Goal: Task Accomplishment & Management: Manage account settings

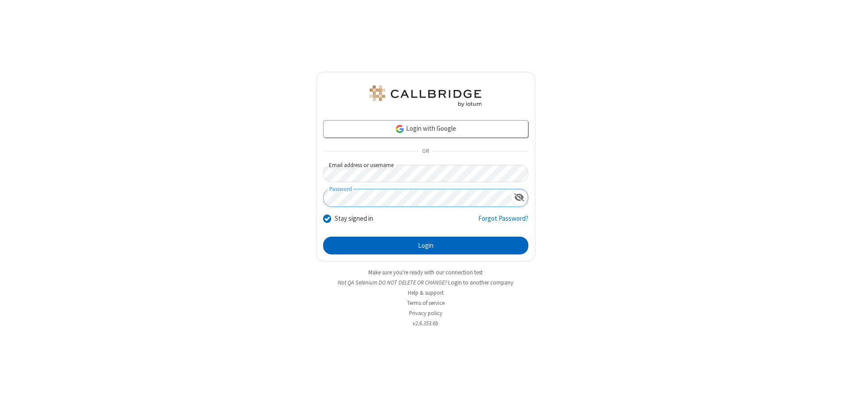
click at [425, 246] on button "Login" at bounding box center [425, 246] width 205 height 18
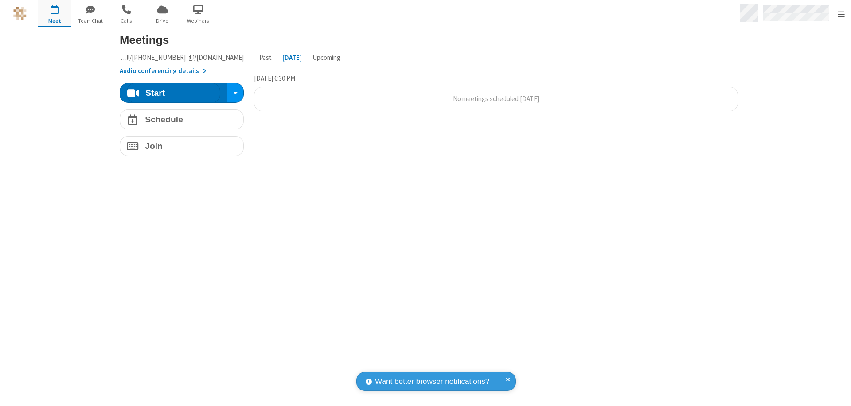
click at [841, 14] on span "Open menu" at bounding box center [841, 14] width 7 height 9
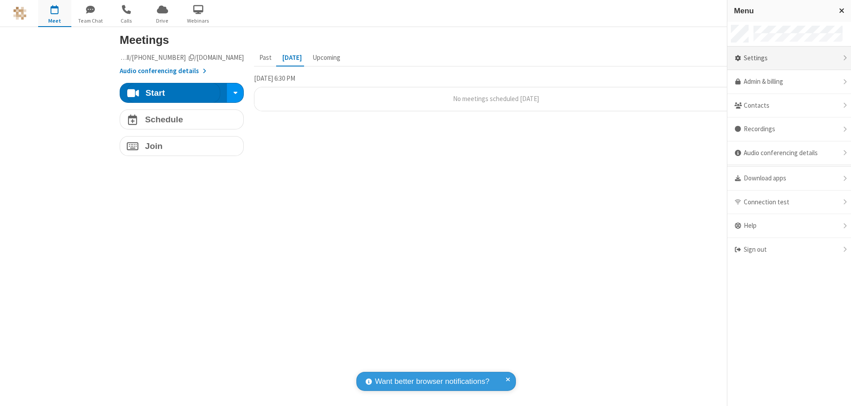
click at [789, 58] on div "Settings" at bounding box center [789, 59] width 124 height 24
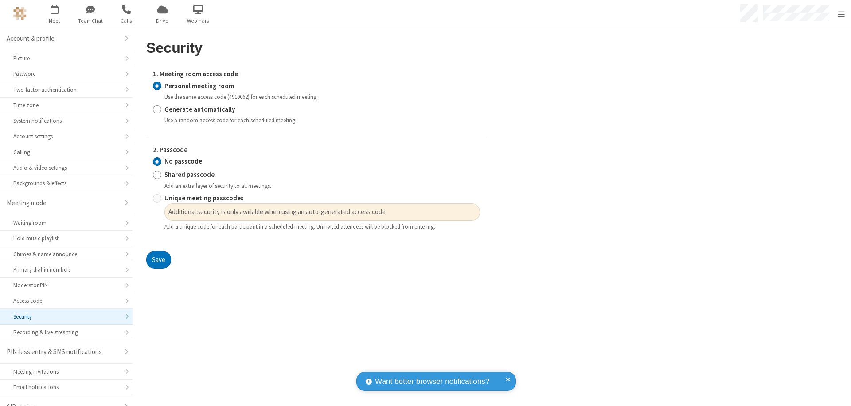
scroll to position [12, 0]
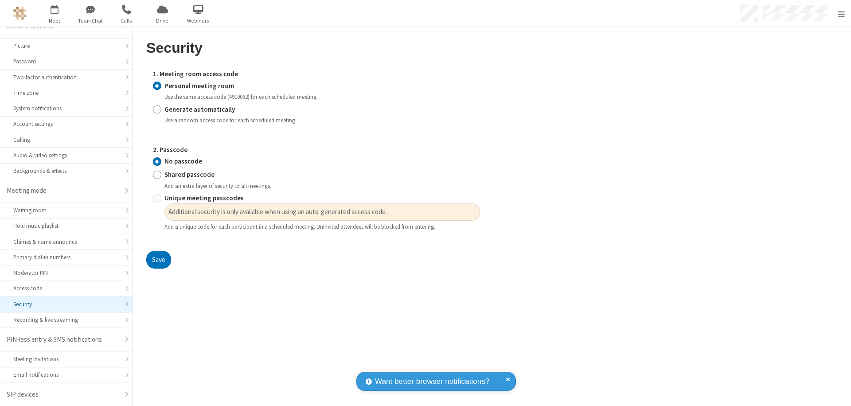
click at [157, 109] on input "Generate automatically" at bounding box center [157, 109] width 8 height 9
radio input "true"
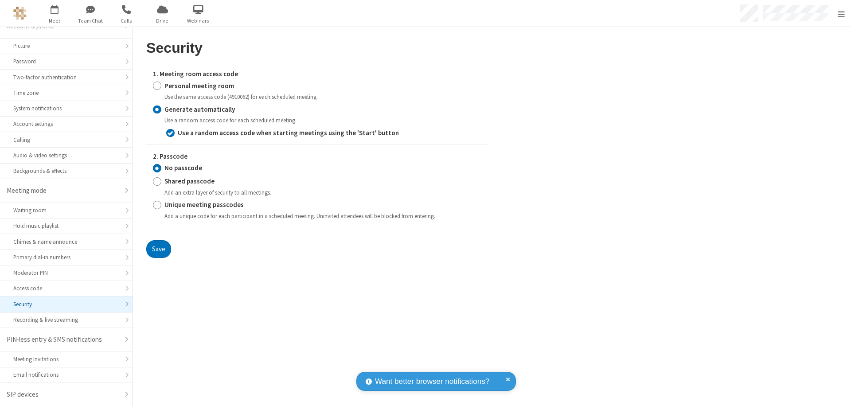
click at [157, 181] on input "Shared passcode" at bounding box center [157, 181] width 8 height 9
radio input "true"
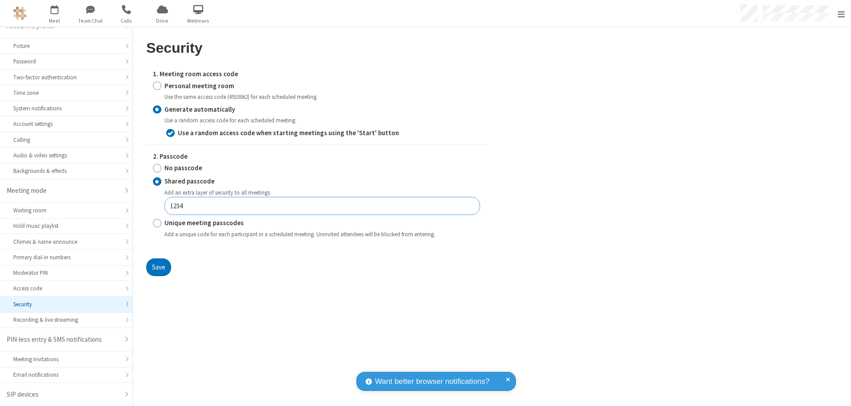
type input "1234"
click at [158, 267] on button "Save" at bounding box center [158, 267] width 25 height 18
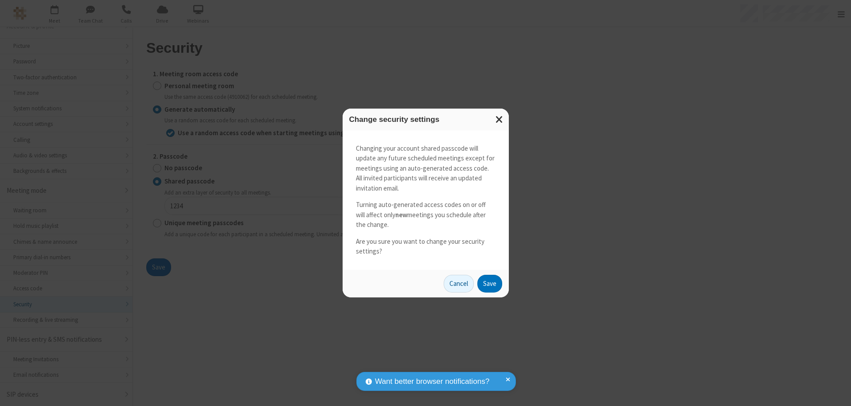
click at [489, 283] on button "Save" at bounding box center [489, 284] width 25 height 18
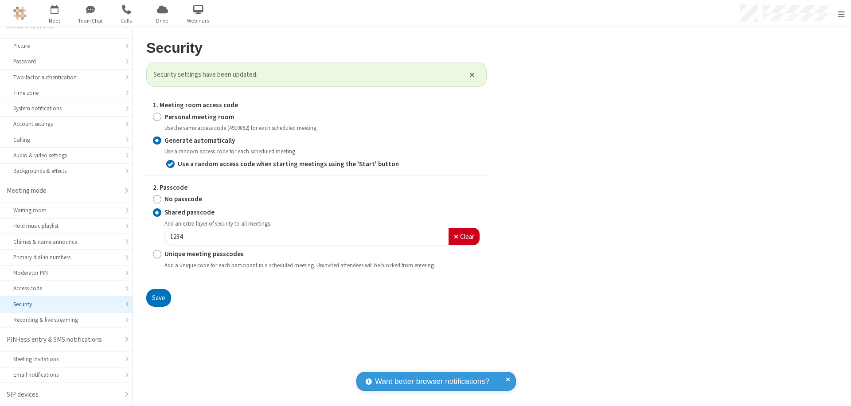
click at [841, 14] on span "Open menu" at bounding box center [841, 14] width 7 height 9
click at [55, 13] on span "button" at bounding box center [54, 9] width 33 height 15
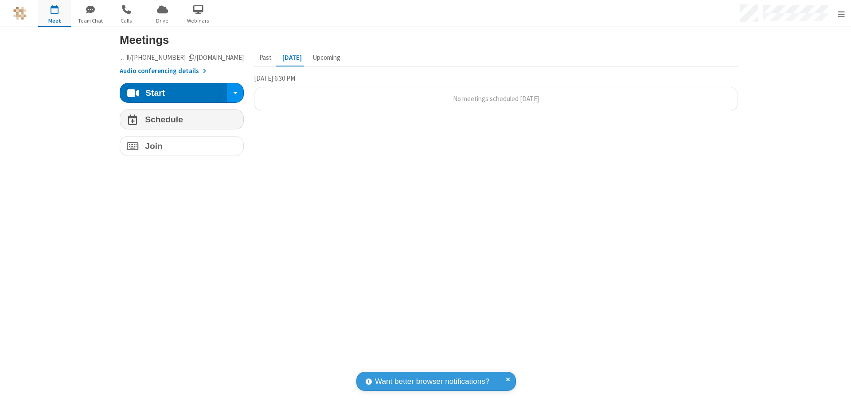
click at [178, 119] on h4 "Schedule" at bounding box center [164, 119] width 38 height 8
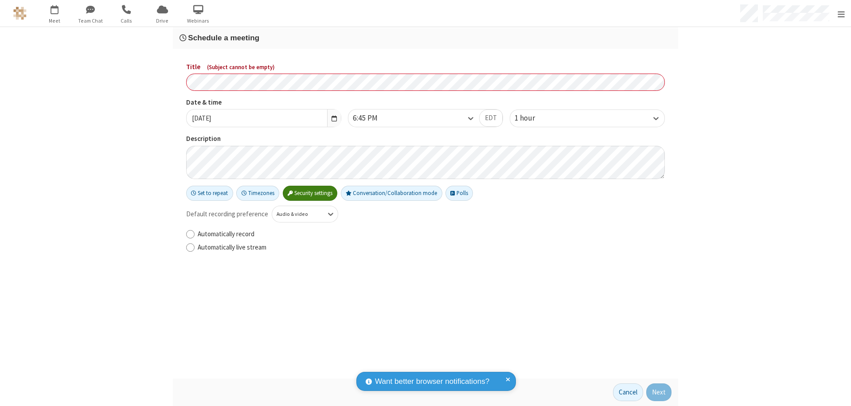
click at [422, 38] on h3 "Schedule a meeting" at bounding box center [425, 38] width 492 height 8
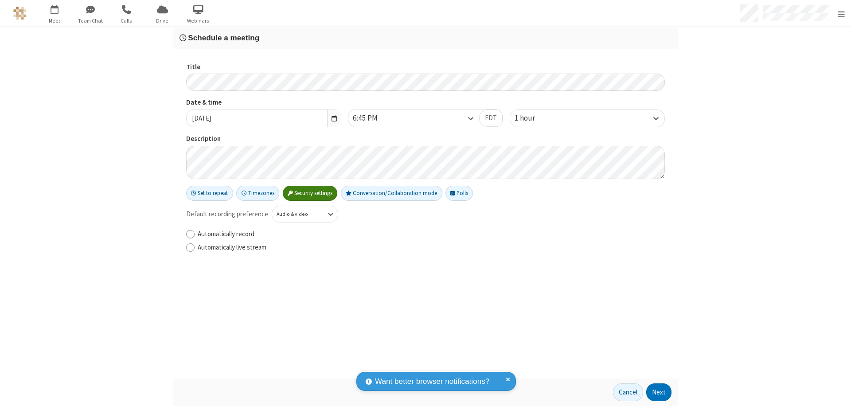
click at [656, 392] on button "Next" at bounding box center [658, 392] width 25 height 18
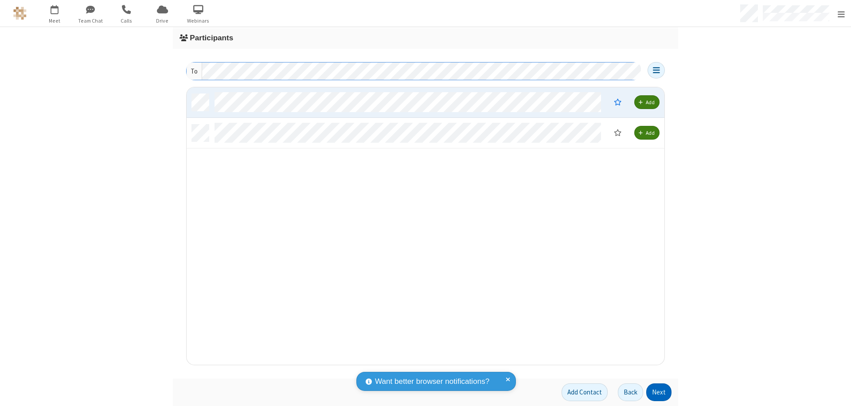
click at [656, 392] on button "Next" at bounding box center [658, 392] width 25 height 18
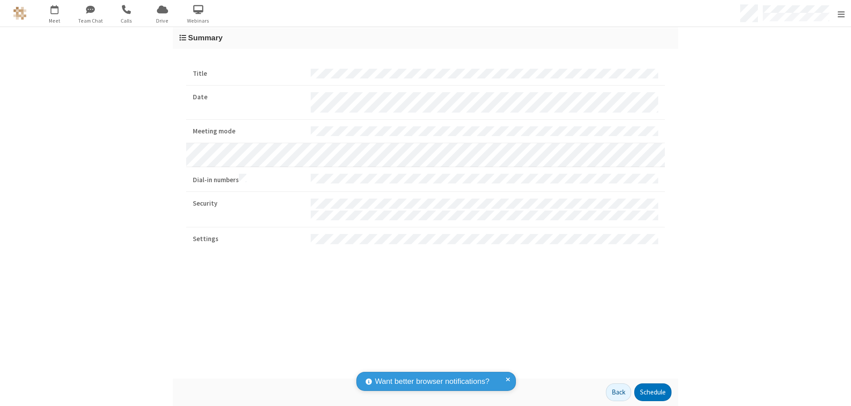
click at [649, 392] on button "Schedule" at bounding box center [652, 392] width 37 height 18
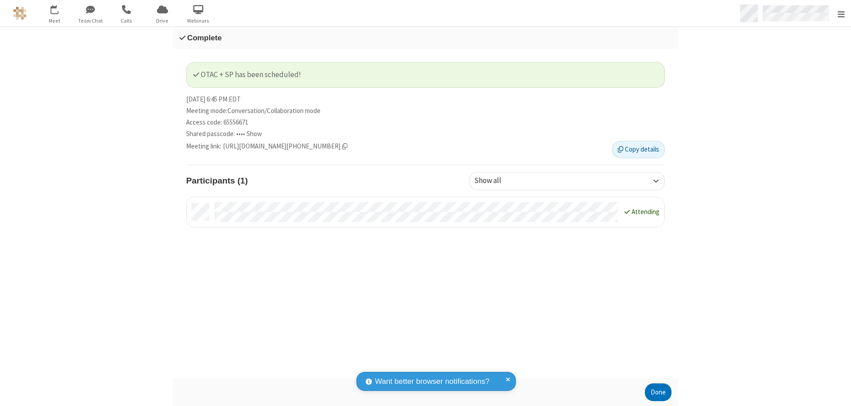
click at [841, 13] on span "Open menu" at bounding box center [841, 14] width 7 height 9
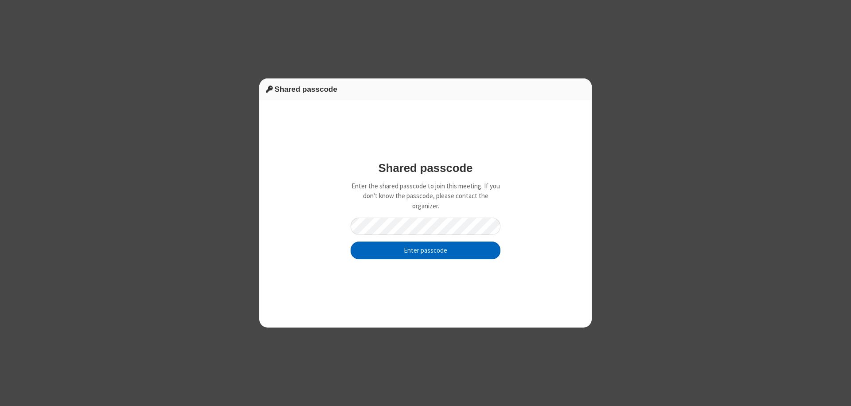
click at [425, 250] on button "Enter passcode" at bounding box center [426, 251] width 150 height 18
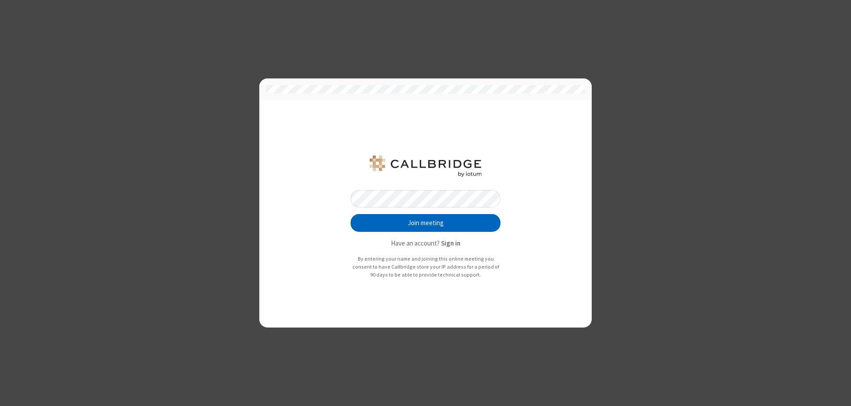
click at [425, 223] on button "Join meeting" at bounding box center [426, 223] width 150 height 18
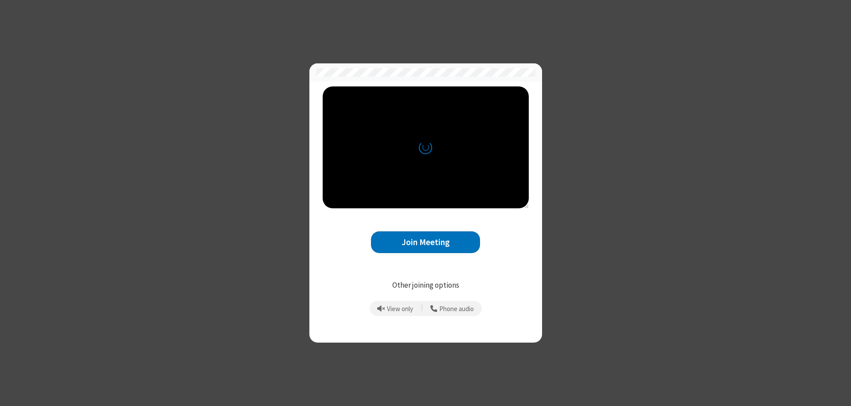
click at [425, 242] on button "Join Meeting" at bounding box center [425, 242] width 109 height 22
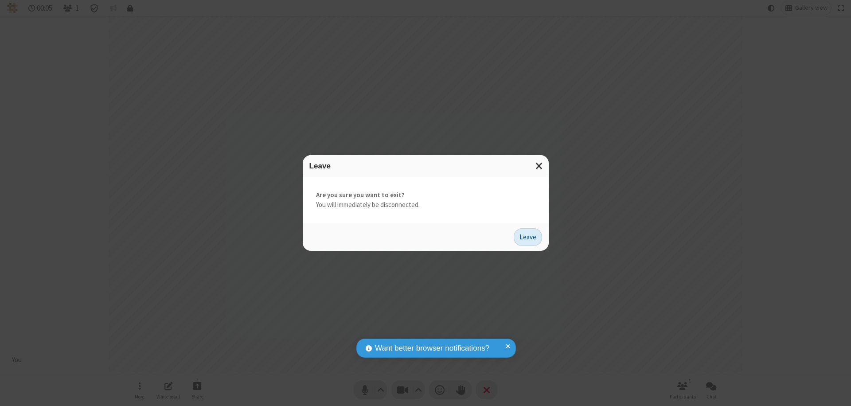
click at [528, 237] on button "Leave" at bounding box center [528, 237] width 28 height 18
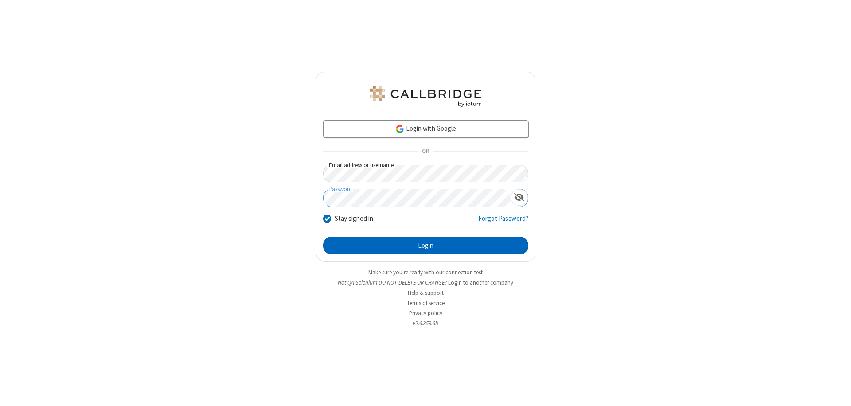
click at [425, 246] on button "Login" at bounding box center [425, 246] width 205 height 18
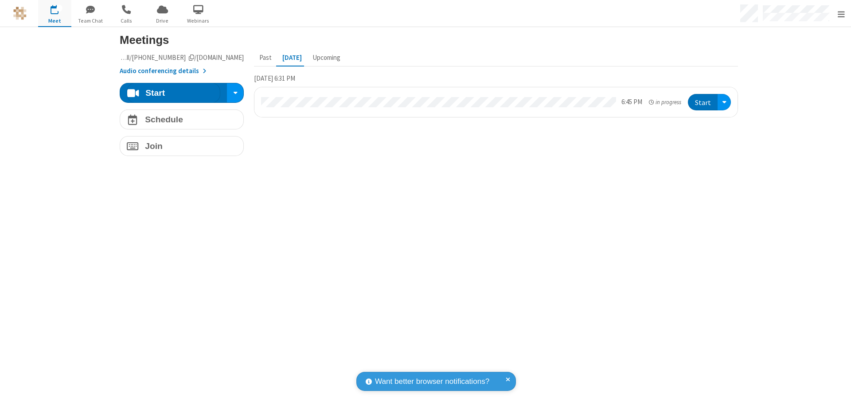
click at [841, 14] on span "Open menu" at bounding box center [841, 14] width 7 height 9
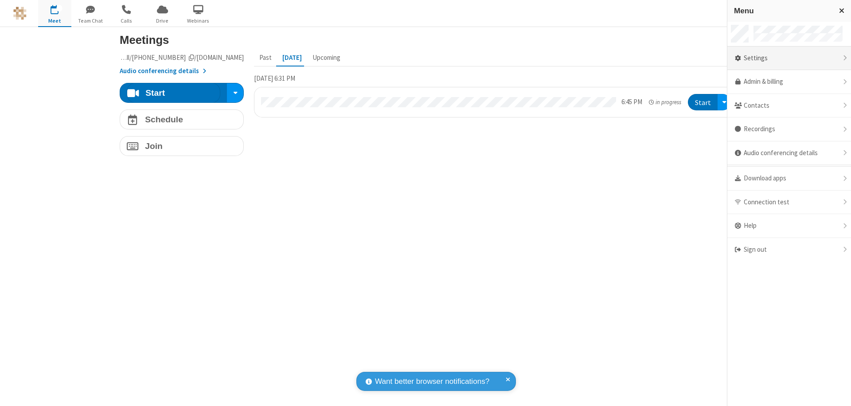
click at [789, 58] on div "Settings" at bounding box center [789, 59] width 124 height 24
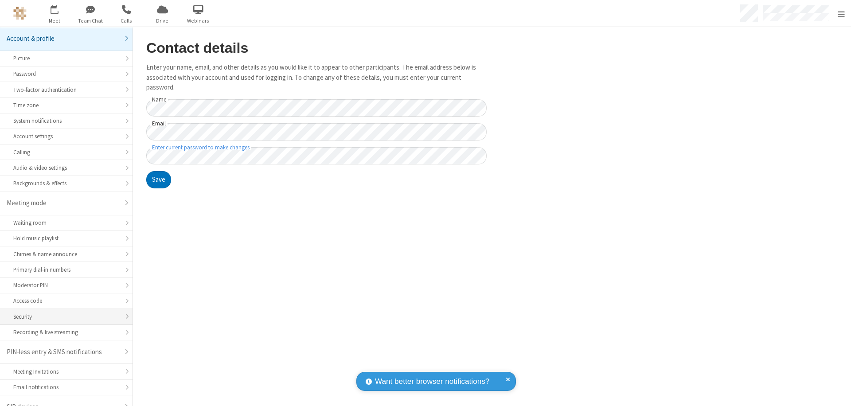
click at [63, 312] on div "Security" at bounding box center [66, 316] width 106 height 8
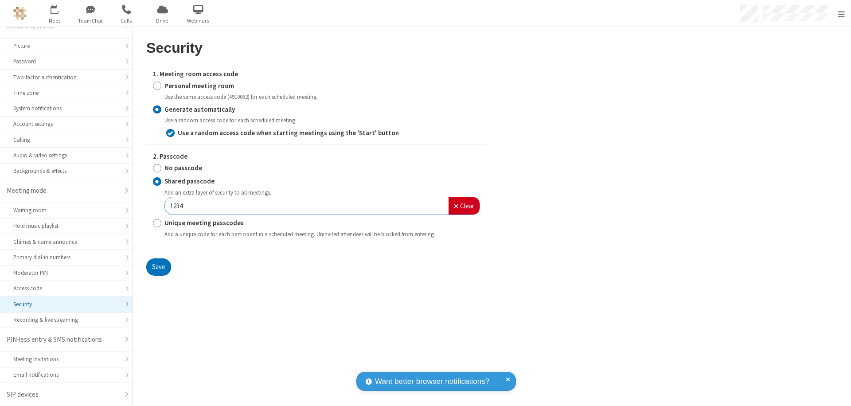
click at [157, 86] on input "Personal meeting room" at bounding box center [157, 85] width 8 height 9
radio input "true"
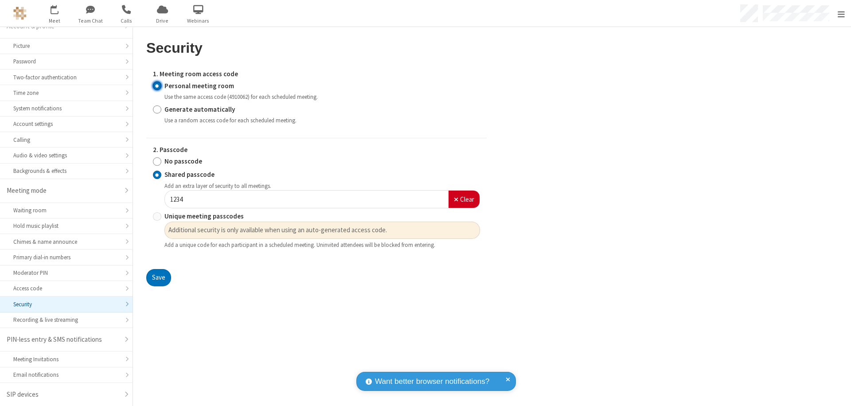
click at [157, 161] on input "No passcode" at bounding box center [157, 161] width 8 height 9
radio input "true"
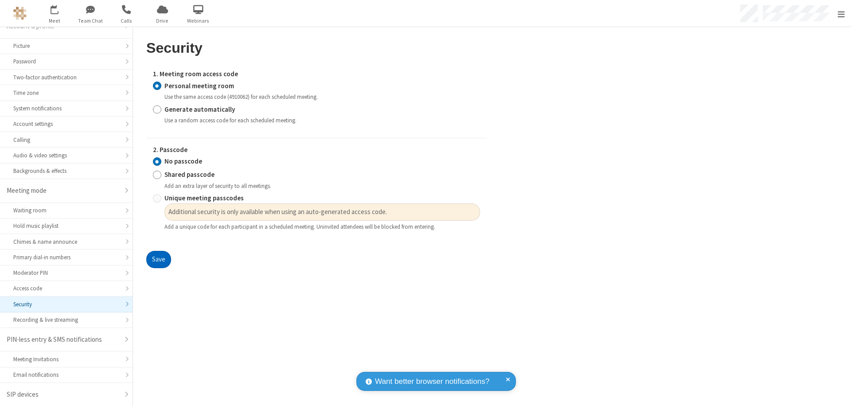
click at [158, 260] on button "Save" at bounding box center [158, 260] width 25 height 18
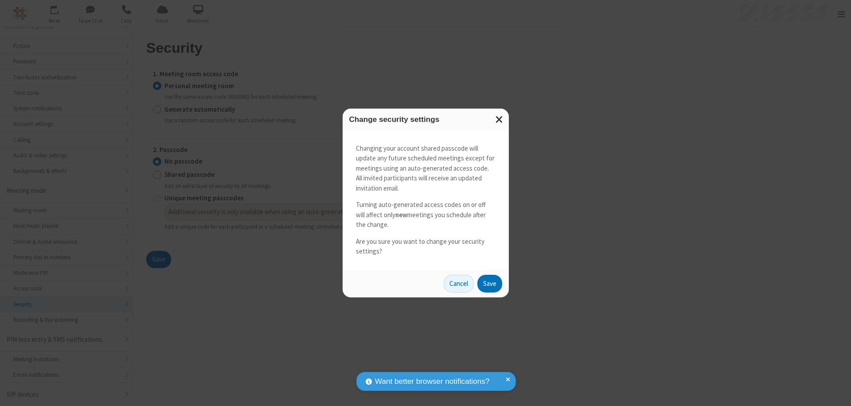
click at [489, 283] on button "Save" at bounding box center [489, 284] width 25 height 18
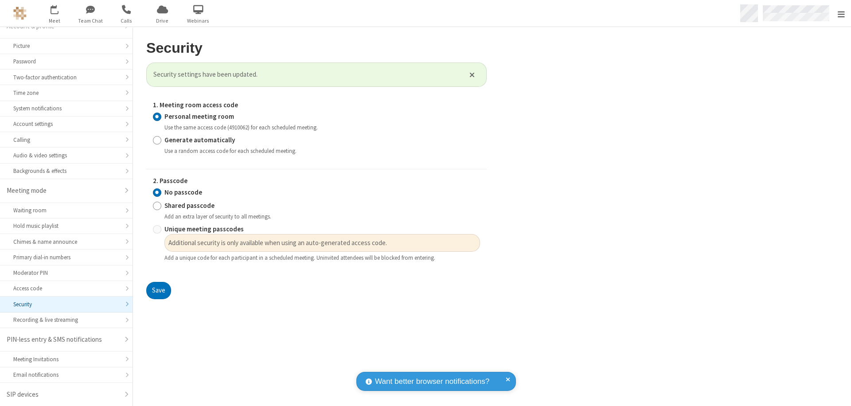
click at [841, 13] on span "Open menu" at bounding box center [841, 14] width 7 height 9
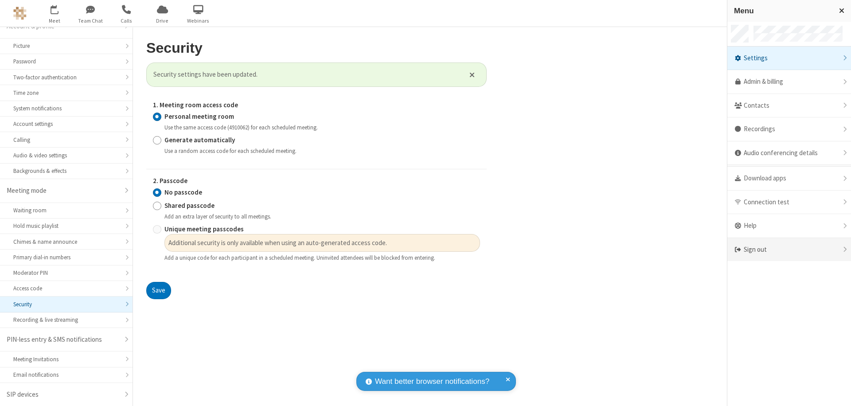
click at [789, 250] on div "Sign out" at bounding box center [789, 249] width 124 height 23
